Goal: Transaction & Acquisition: Download file/media

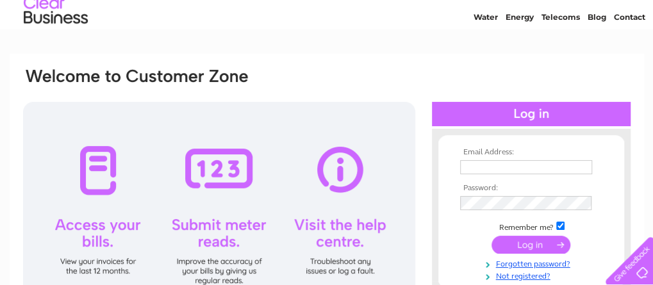
scroll to position [64, 0]
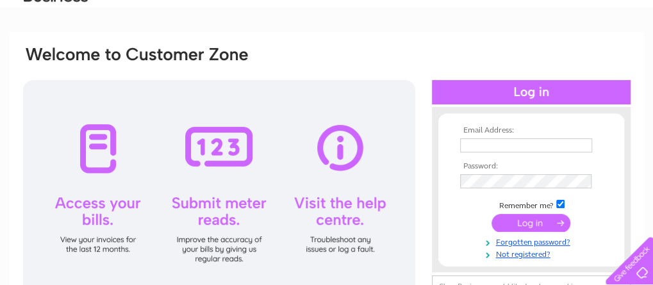
type input "[EMAIL_ADDRESS][DOMAIN_NAME]"
click at [519, 226] on input "submit" at bounding box center [531, 223] width 79 height 18
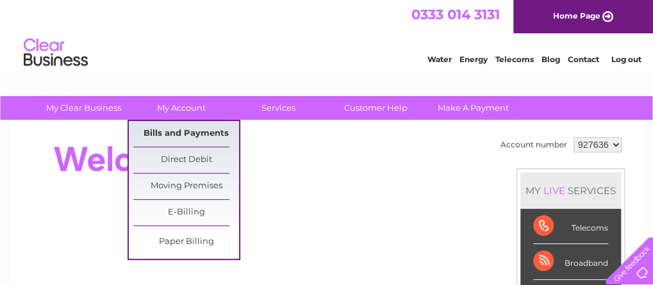
click at [189, 129] on link "Bills and Payments" at bounding box center [186, 134] width 106 height 26
click at [190, 133] on link "Bills and Payments" at bounding box center [186, 134] width 106 height 26
click at [195, 113] on link "My Account" at bounding box center [181, 108] width 106 height 24
click at [192, 137] on link "Bills and Payments" at bounding box center [186, 134] width 106 height 26
click at [198, 131] on link "Bills and Payments" at bounding box center [186, 134] width 106 height 26
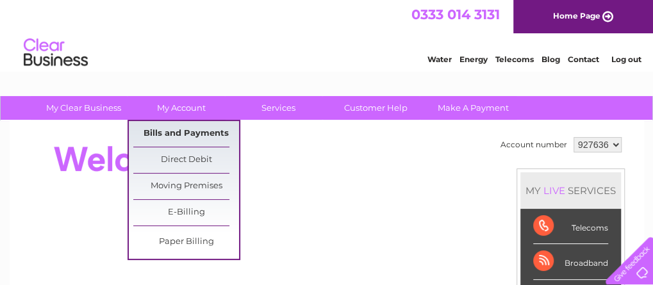
click at [198, 131] on link "Bills and Payments" at bounding box center [186, 134] width 106 height 26
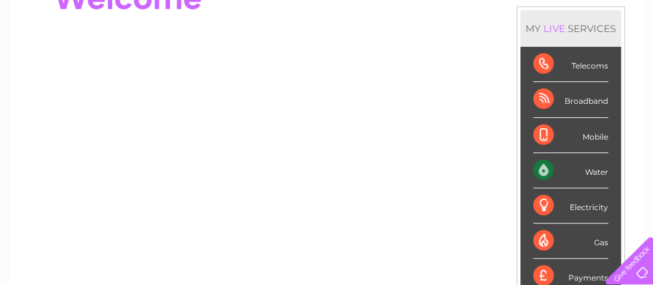
scroll to position [128, 0]
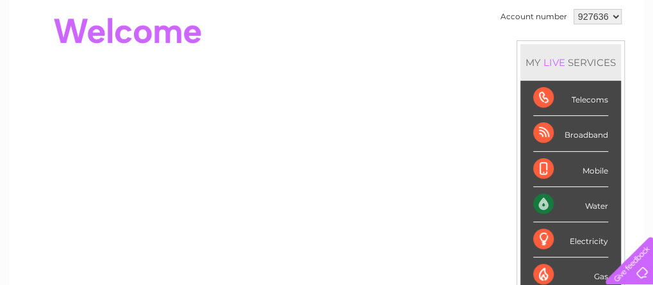
click at [594, 206] on div "Water" at bounding box center [570, 204] width 75 height 35
click at [542, 203] on div "Water" at bounding box center [570, 204] width 75 height 35
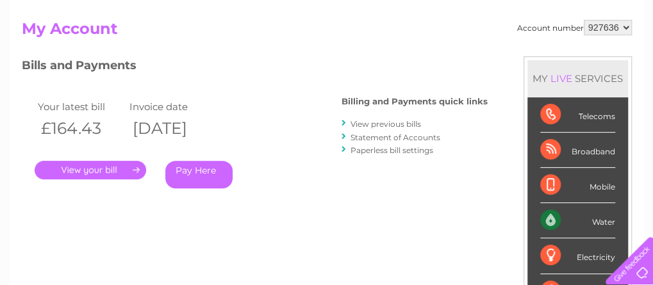
scroll to position [128, 0]
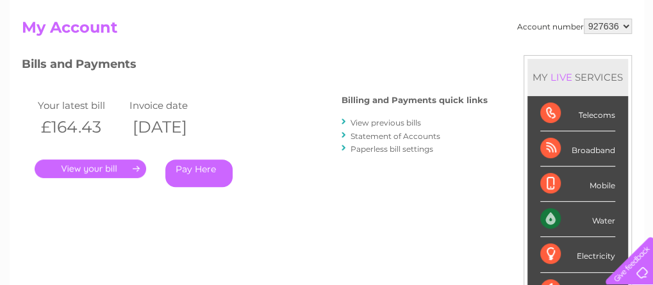
click at [111, 167] on link "." at bounding box center [91, 169] width 112 height 19
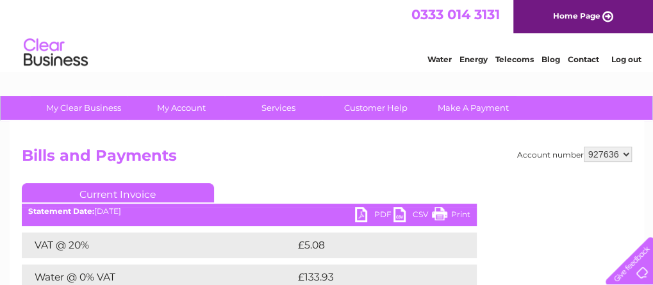
click at [382, 212] on link "PDF" at bounding box center [374, 216] width 38 height 19
click at [362, 218] on link "PDF" at bounding box center [374, 216] width 38 height 19
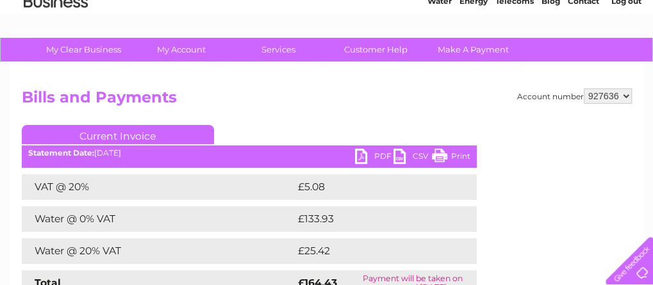
scroll to position [128, 0]
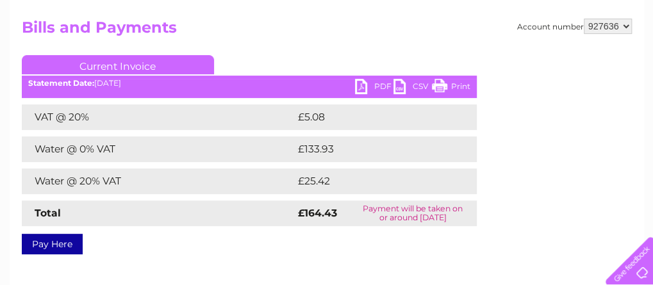
click at [419, 85] on link "CSV" at bounding box center [413, 88] width 38 height 19
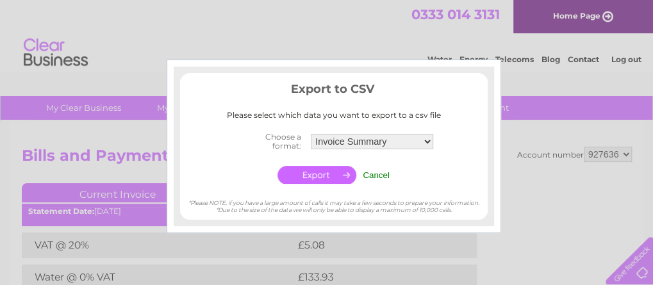
click at [326, 178] on input "button" at bounding box center [317, 175] width 79 height 18
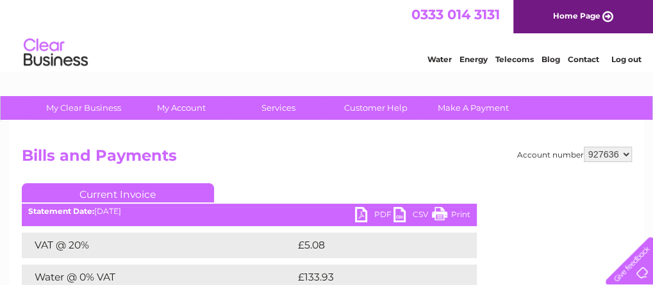
click at [449, 36] on div "Water Energy Telecoms Blog Contact Log out" at bounding box center [326, 54] width 653 height 42
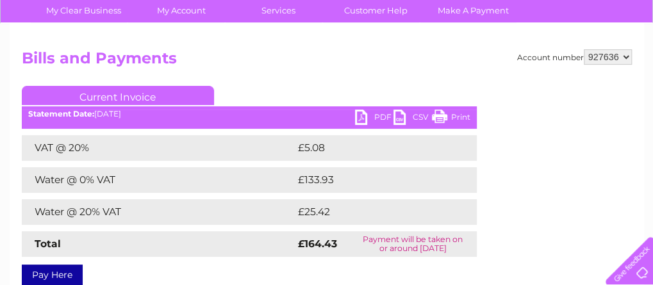
scroll to position [128, 0]
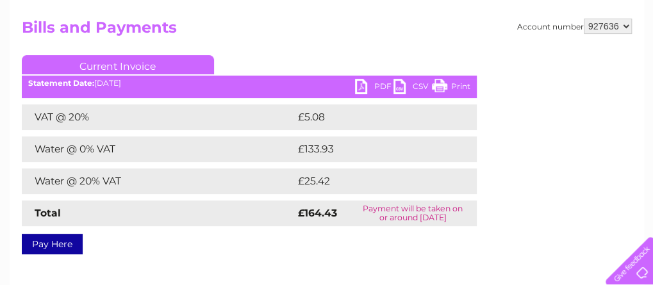
click at [357, 87] on link "PDF" at bounding box center [374, 88] width 38 height 19
click at [115, 67] on link "Current Invoice" at bounding box center [118, 64] width 192 height 19
click at [360, 90] on link "PDF" at bounding box center [374, 88] width 38 height 19
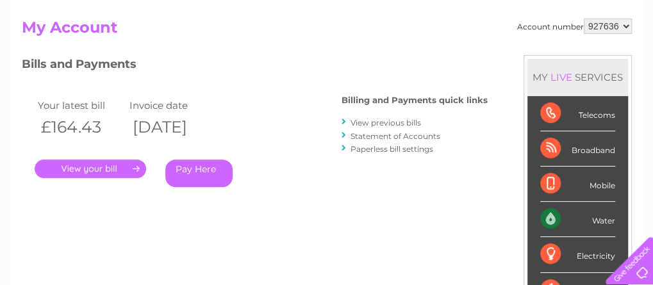
click at [81, 172] on link "." at bounding box center [91, 169] width 112 height 19
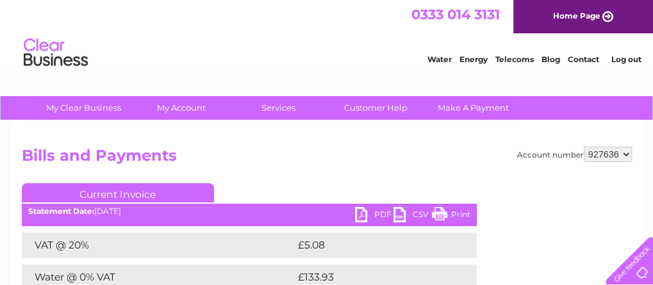
click at [360, 217] on link "PDF" at bounding box center [374, 216] width 38 height 19
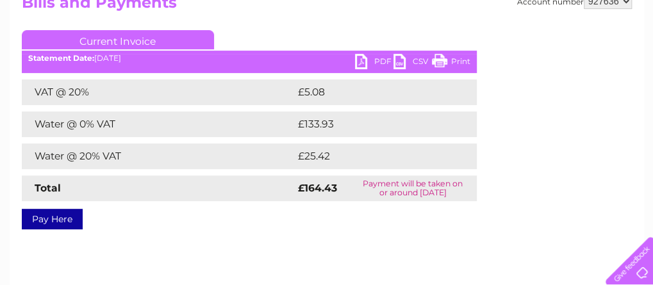
scroll to position [128, 0]
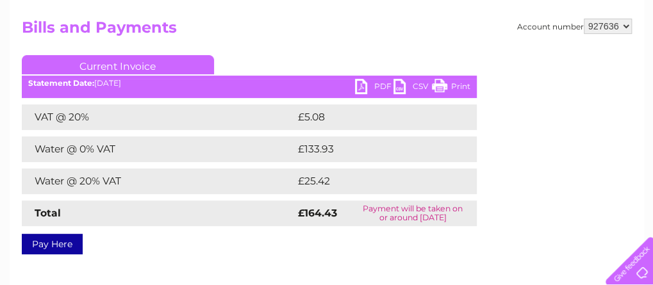
click at [462, 82] on link "Print" at bounding box center [451, 88] width 38 height 19
